Goal: Contribute content

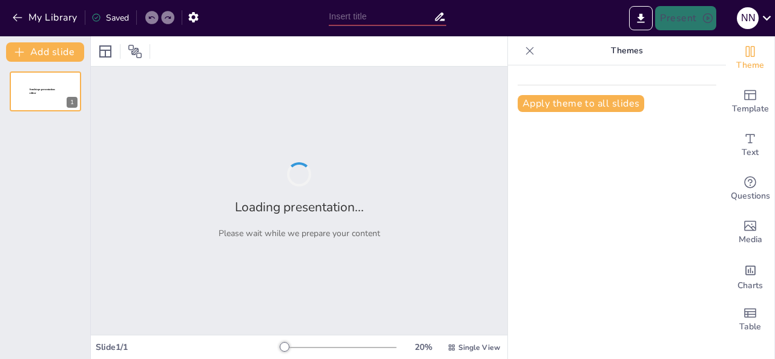
type input "C-Falcon: Enhancing Maritime Cybersecurity Compliance and Regulations"
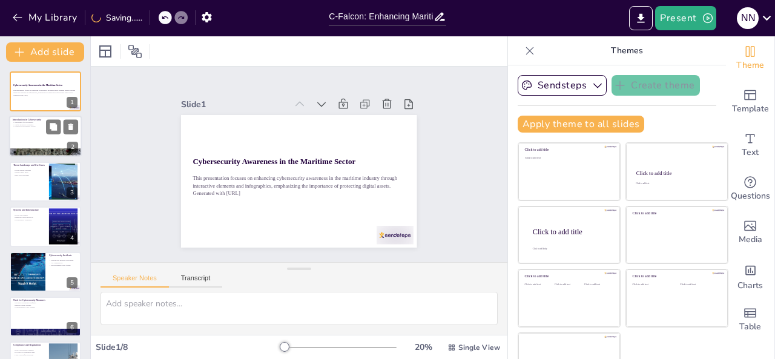
click at [34, 140] on div at bounding box center [45, 136] width 73 height 41
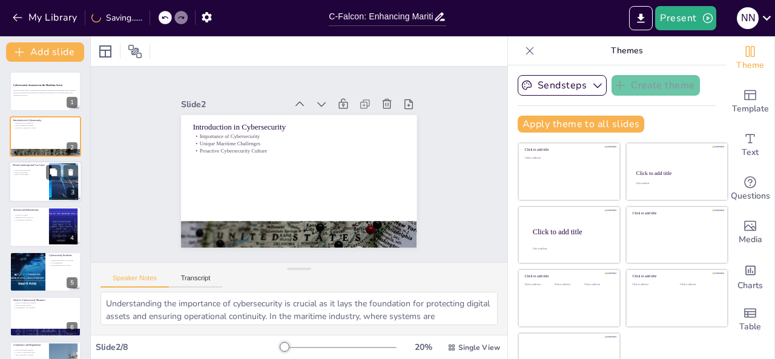
click at [18, 177] on div at bounding box center [45, 181] width 73 height 41
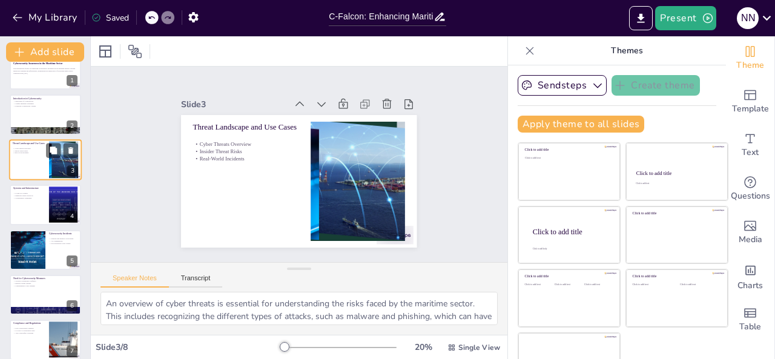
scroll to position [24, 0]
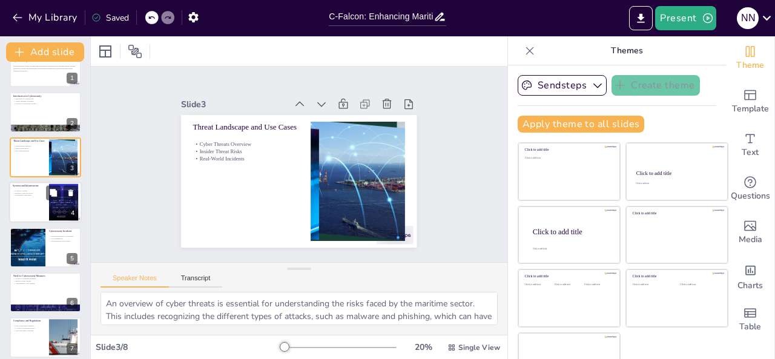
click at [20, 205] on div at bounding box center [45, 202] width 73 height 41
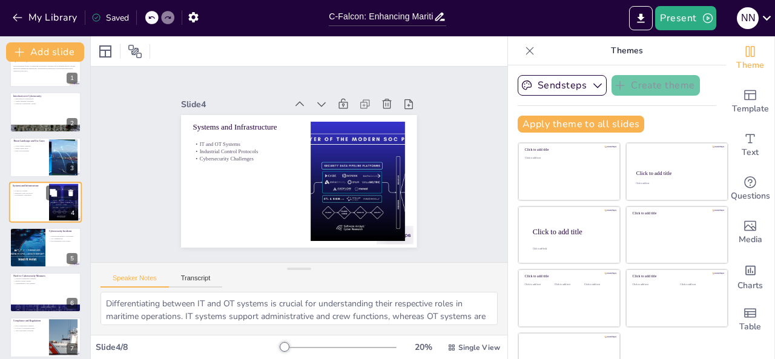
scroll to position [16, 0]
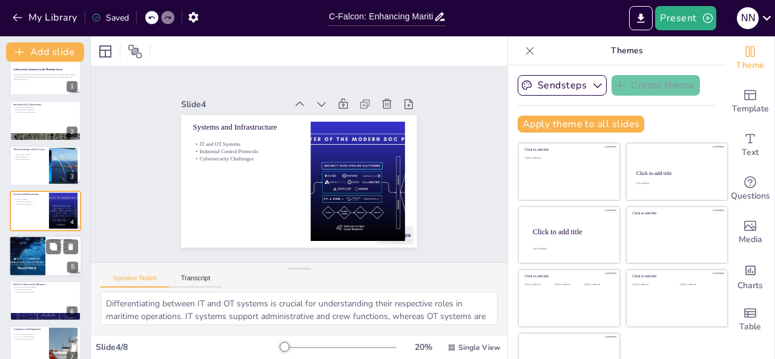
click at [19, 254] on div at bounding box center [27, 255] width 50 height 41
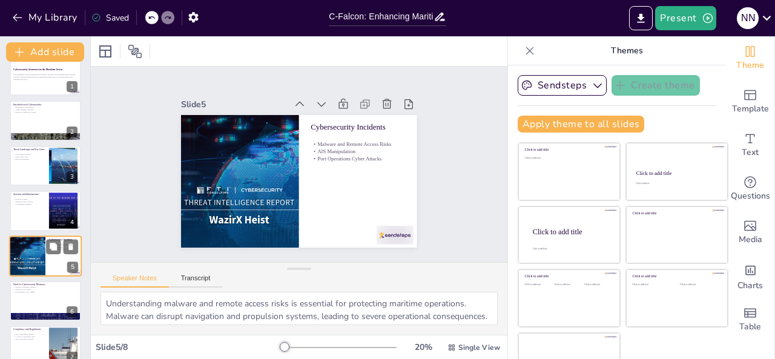
scroll to position [61, 0]
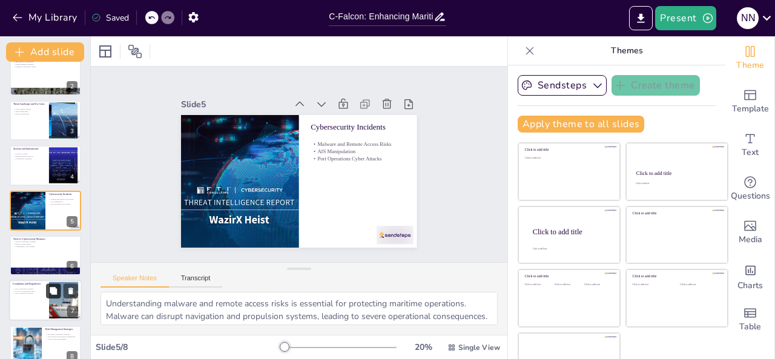
click at [47, 286] on button at bounding box center [53, 291] width 15 height 15
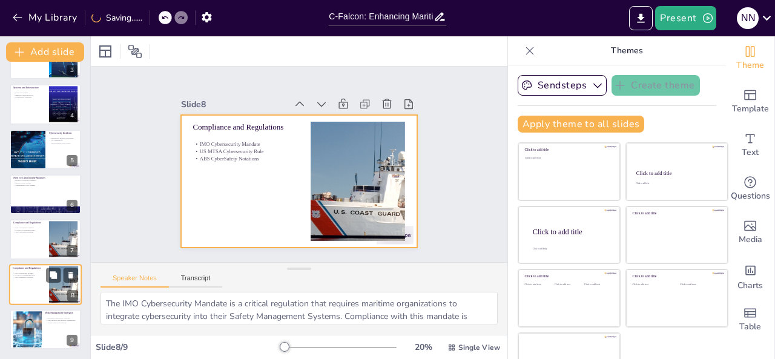
scroll to position [29, 0]
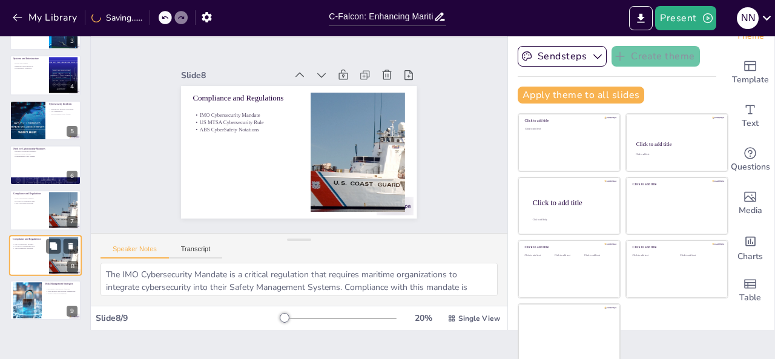
click at [35, 294] on div at bounding box center [27, 300] width 64 height 36
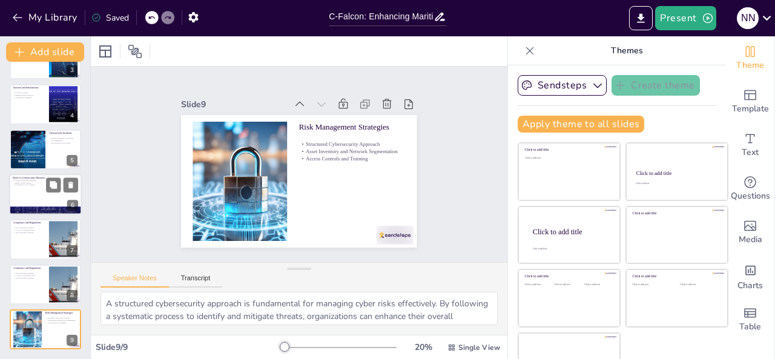
scroll to position [0, 0]
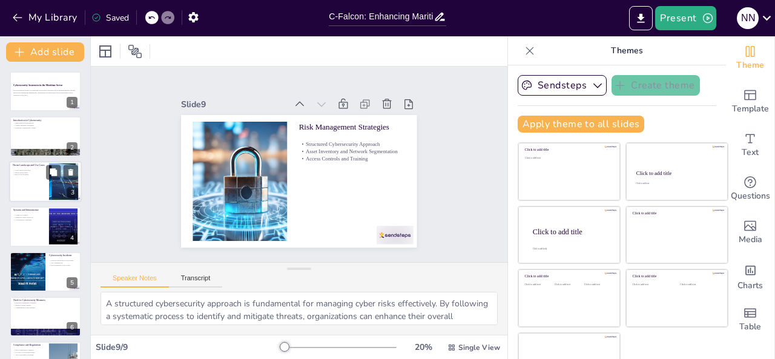
click at [19, 181] on div at bounding box center [45, 181] width 73 height 41
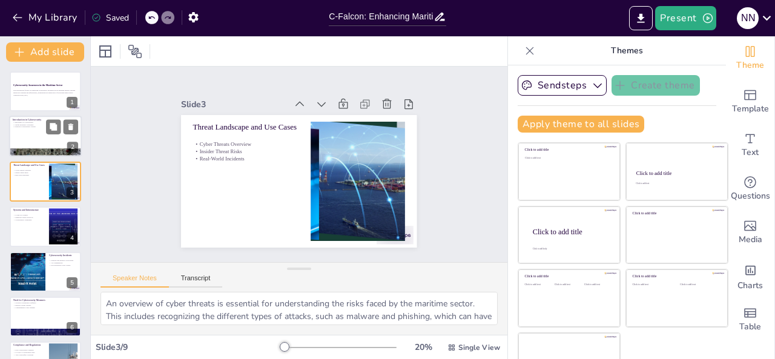
click at [27, 135] on div at bounding box center [45, 136] width 73 height 41
type textarea "Understanding the importance of cybersecurity is crucial as it lays the foundat…"
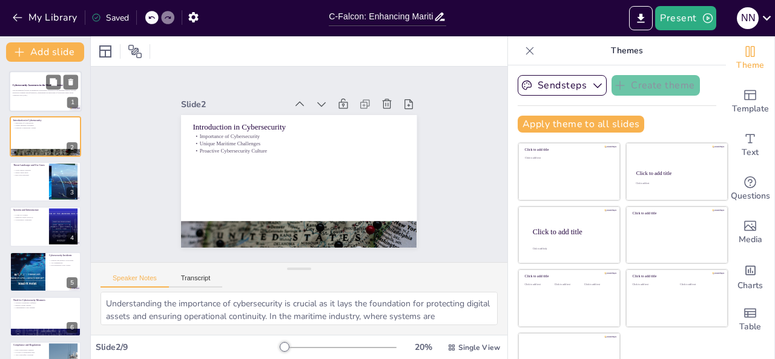
click at [33, 101] on div at bounding box center [45, 91] width 73 height 41
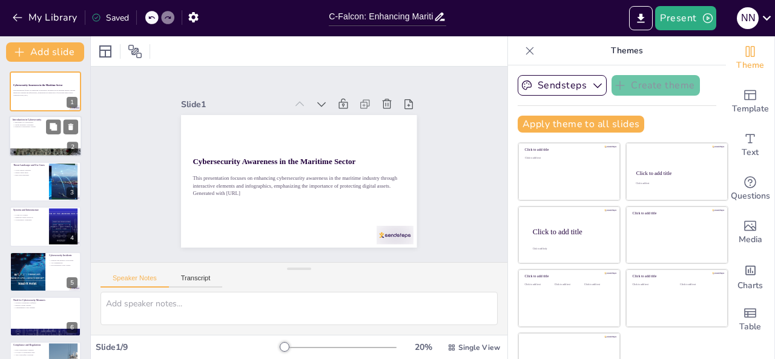
click at [31, 128] on p "Proactive Cybersecurity Culture" at bounding box center [45, 127] width 65 height 2
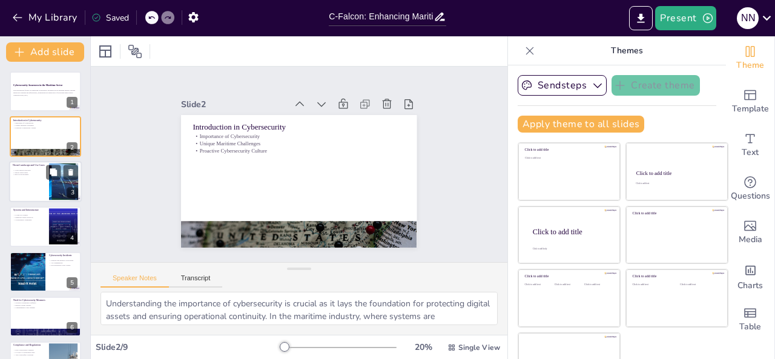
click at [38, 200] on div at bounding box center [45, 181] width 73 height 41
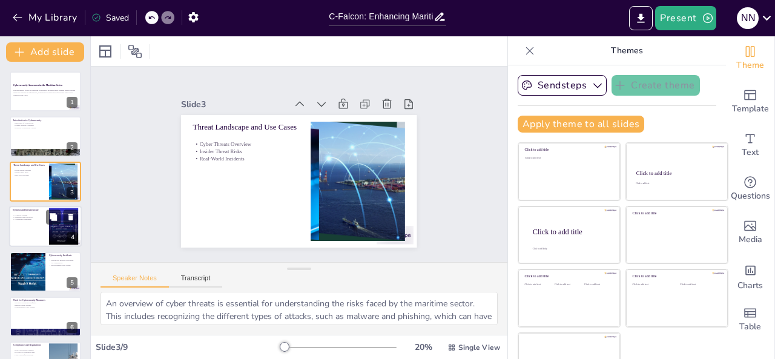
click at [29, 223] on div at bounding box center [45, 226] width 73 height 41
type textarea "Differentiating between IT and OT systems is crucial for understanding their re…"
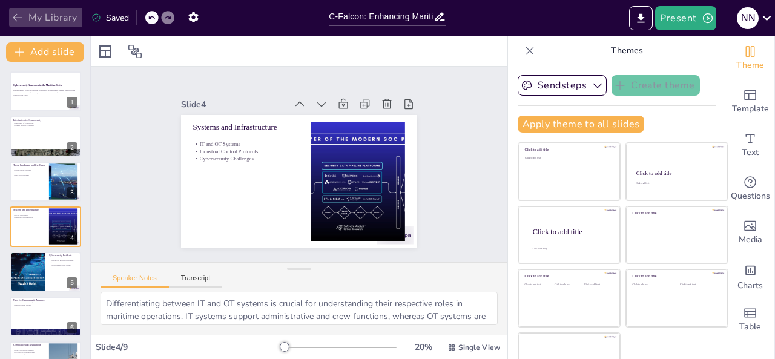
click at [23, 21] on icon "button" at bounding box center [18, 18] width 12 height 12
